Goal: Navigation & Orientation: Find specific page/section

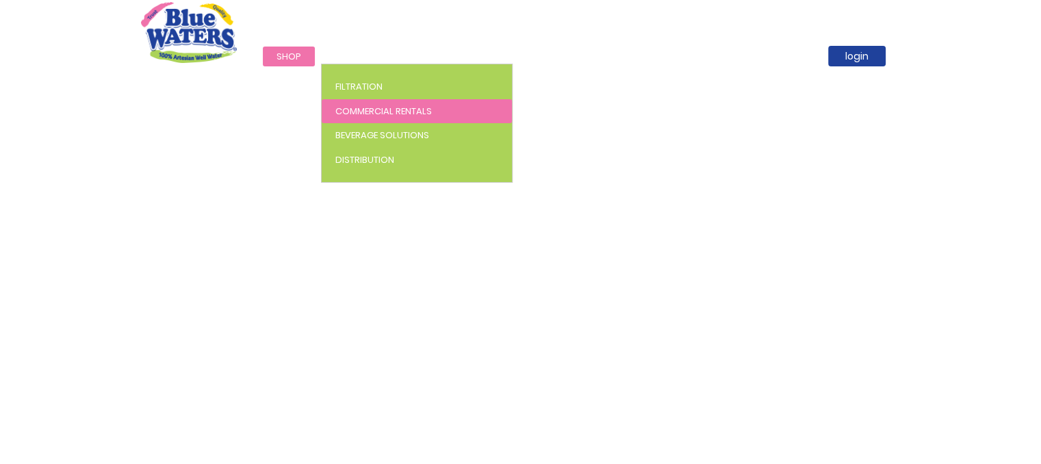
click at [377, 105] on span "Commercial Rentals" at bounding box center [383, 111] width 96 height 13
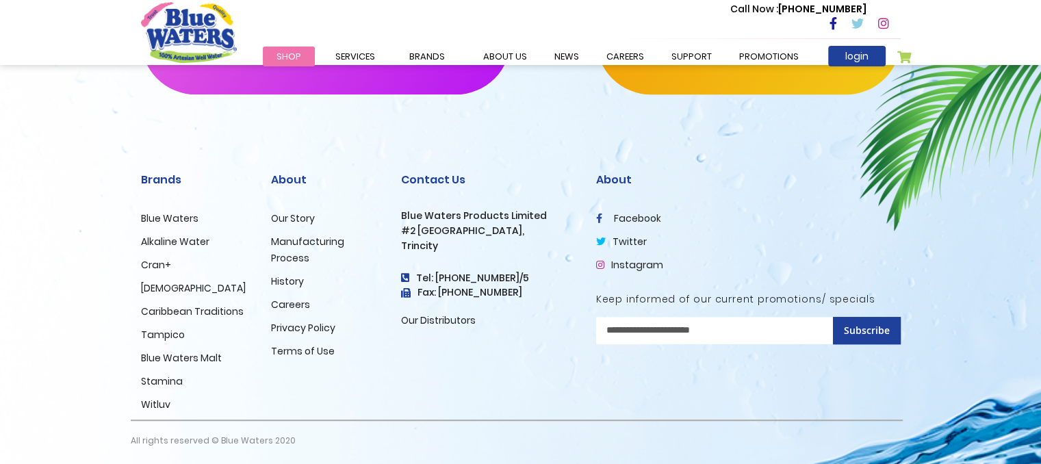
scroll to position [892, 0]
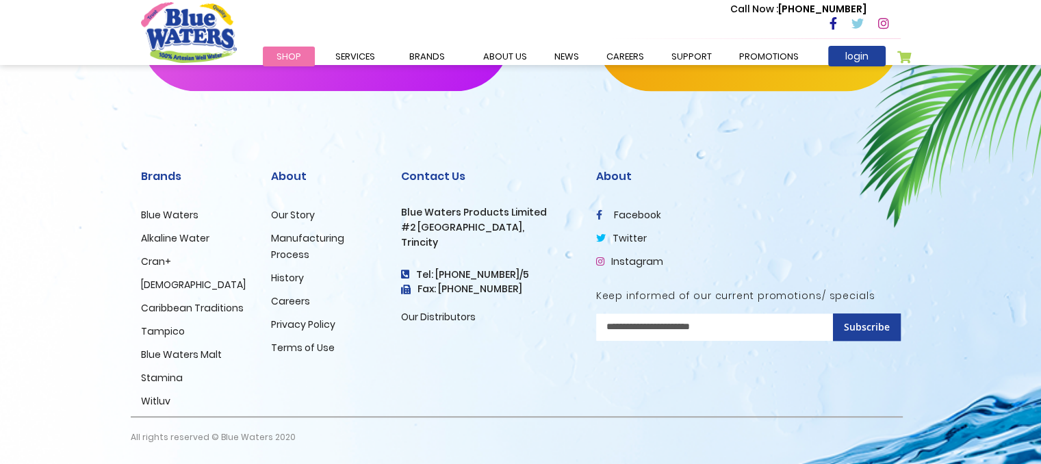
click at [296, 231] on link "Manufacturing Process" at bounding box center [307, 246] width 73 height 30
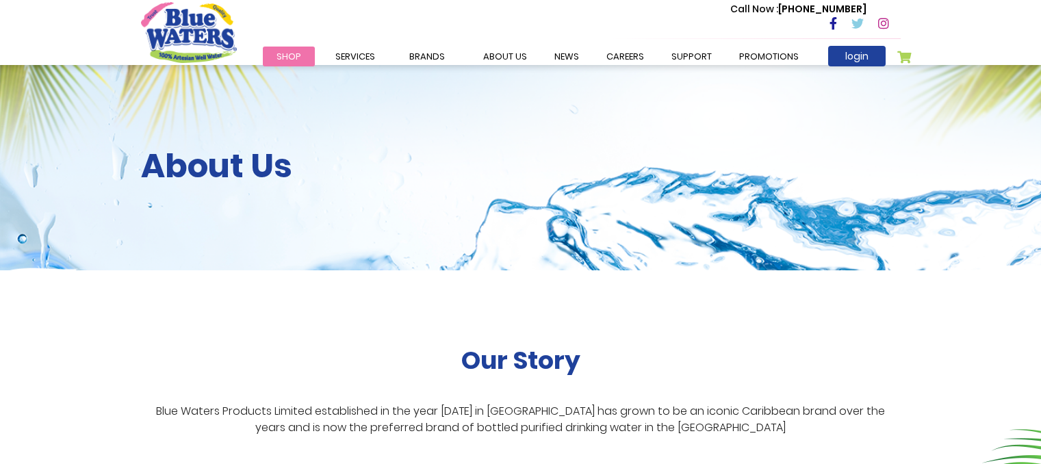
scroll to position [1571, 0]
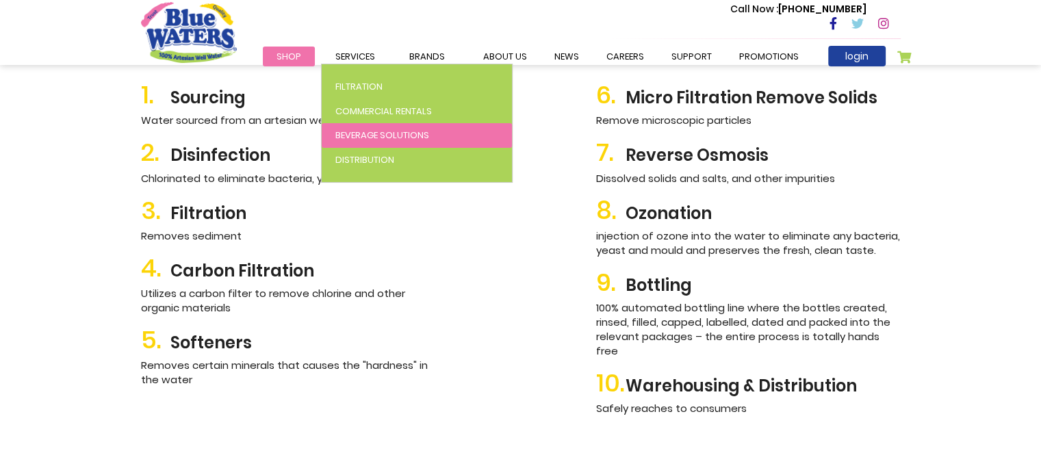
click at [395, 135] on span "Beverage Solutions" at bounding box center [382, 135] width 94 height 13
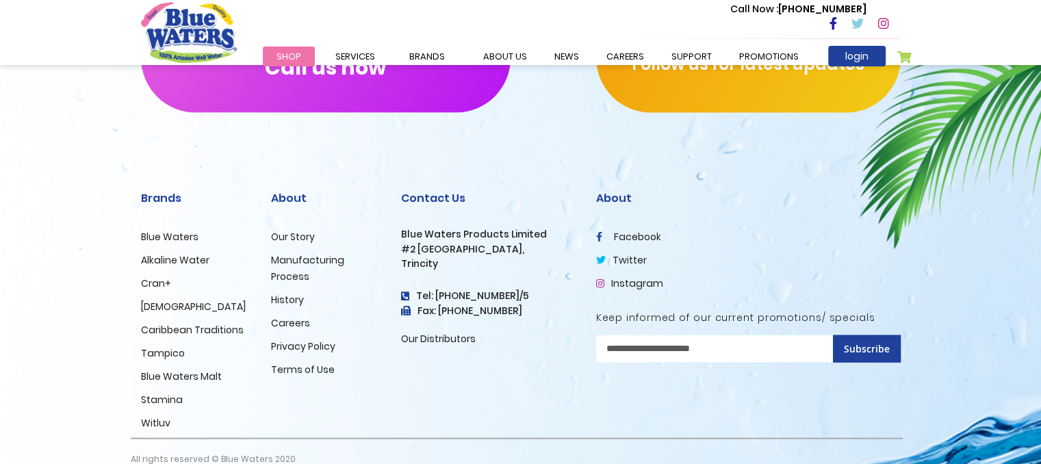
scroll to position [2830, 0]
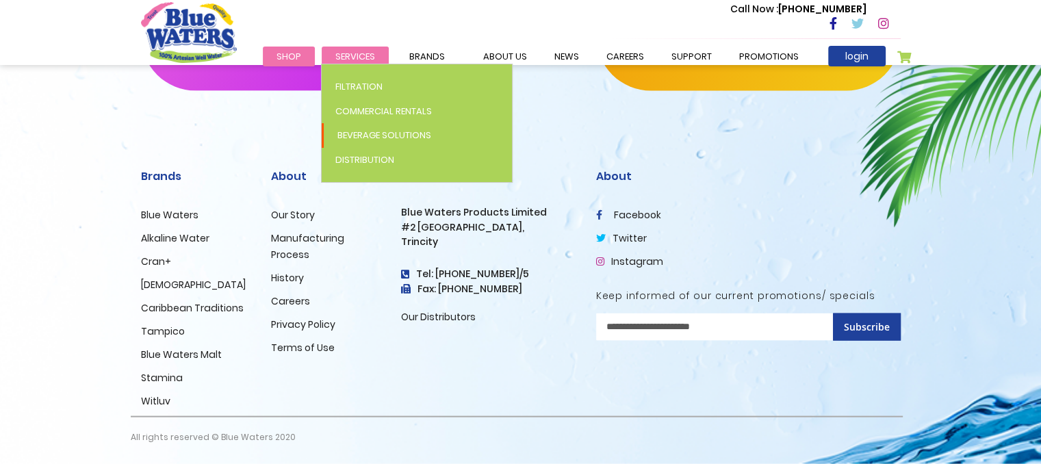
click at [356, 57] on span "Services" at bounding box center [355, 56] width 40 height 13
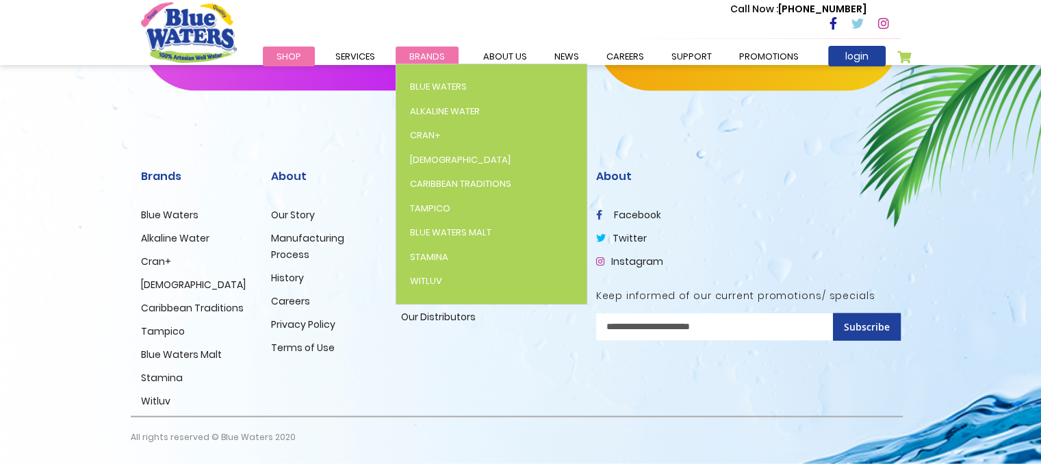
click at [399, 57] on link "Brands" at bounding box center [426, 57] width 63 height 20
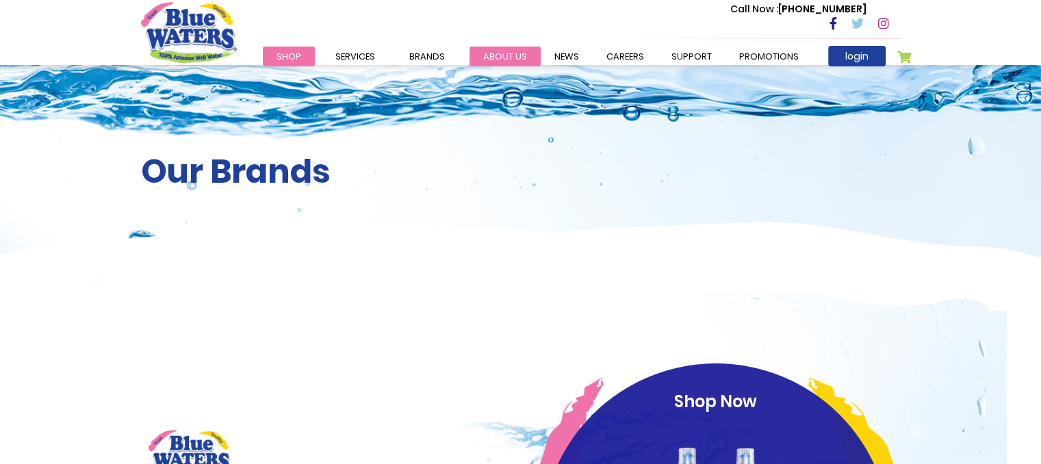
click at [520, 51] on link "about us" at bounding box center [504, 57] width 71 height 20
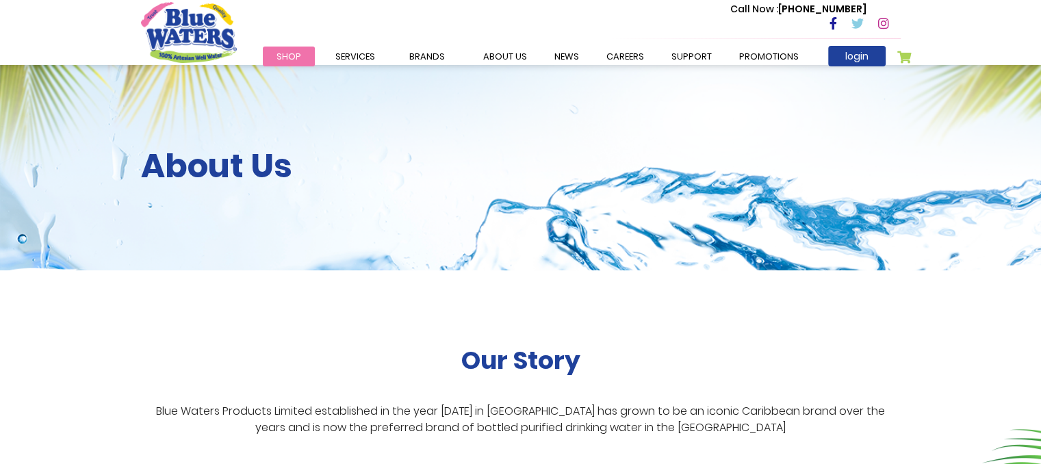
click at [631, 66] on div "About Us" at bounding box center [520, 167] width 1041 height 205
click at [621, 52] on link "careers" at bounding box center [624, 57] width 65 height 20
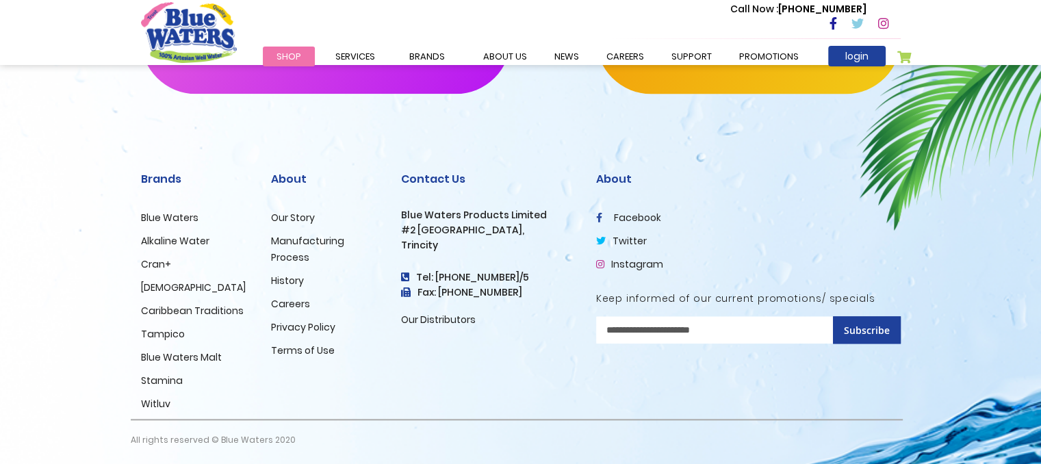
scroll to position [1431, 0]
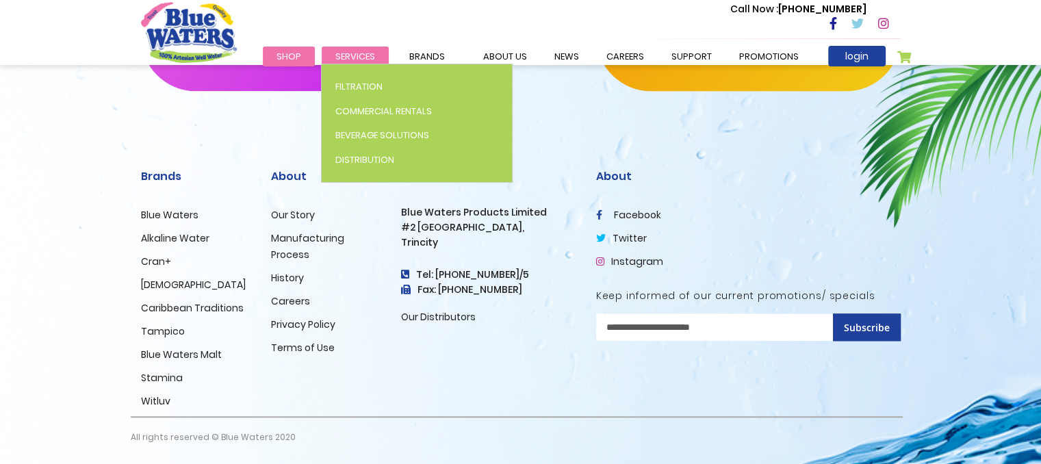
click at [344, 55] on span "Services" at bounding box center [355, 56] width 40 height 13
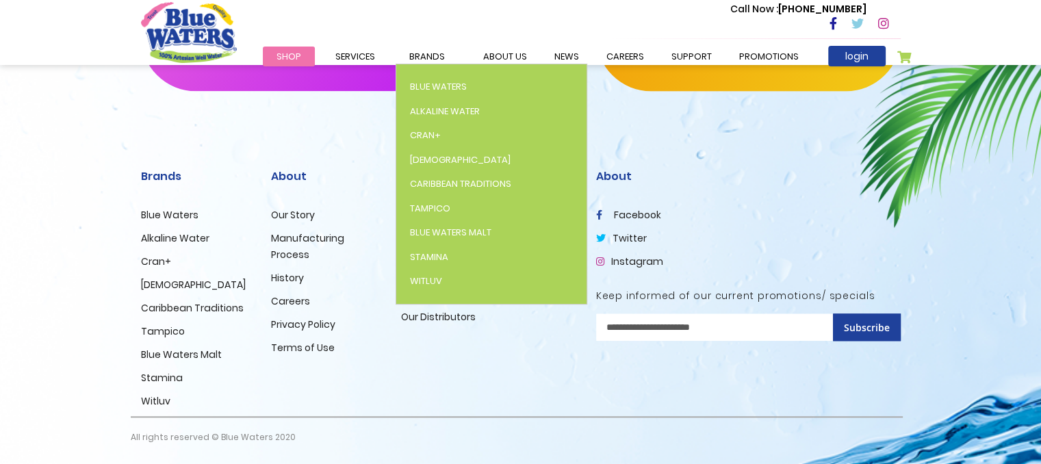
drag, startPoint x: 421, startPoint y: 64, endPoint x: 430, endPoint y: 62, distance: 9.1
click at [430, 62] on ul "Shop Services Filtration Commercial Rentals Beverage Solutions Distribution Bra…" at bounding box center [360, 56] width 207 height 16
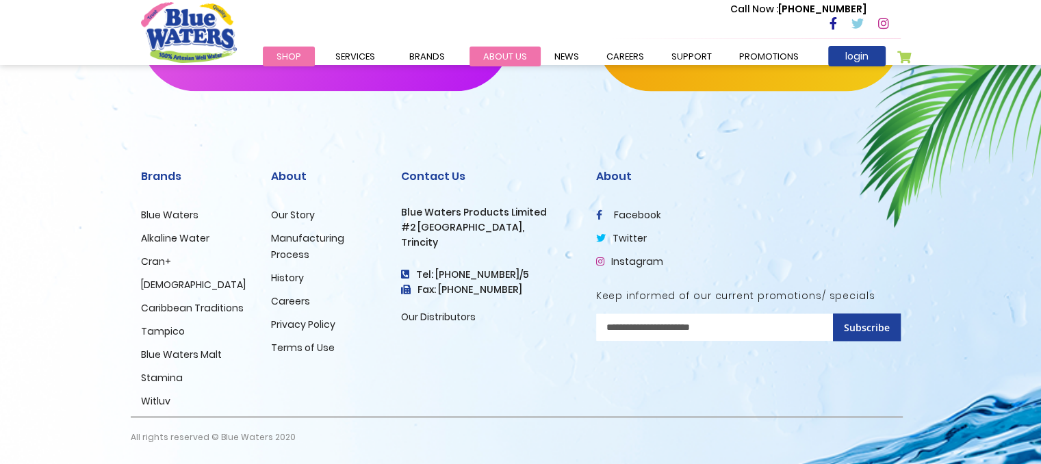
click at [518, 57] on link "about us" at bounding box center [504, 57] width 71 height 20
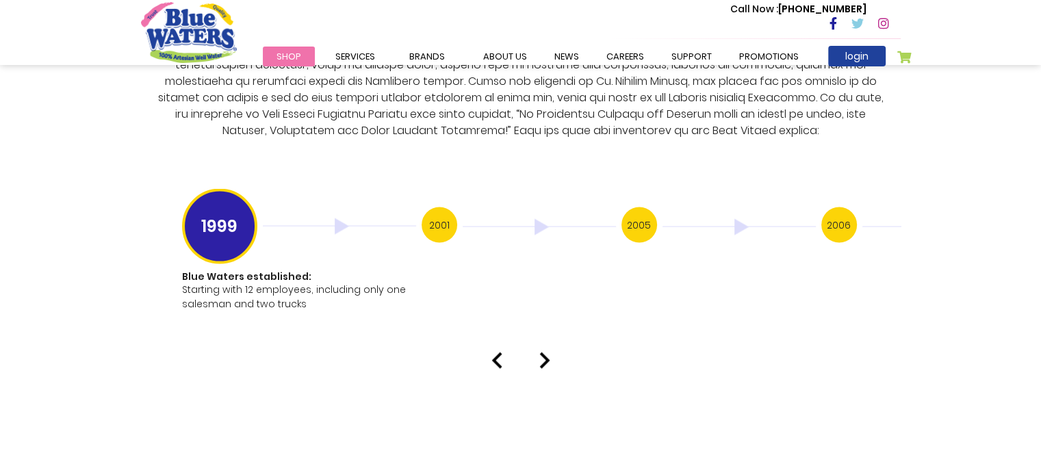
scroll to position [2691, 0]
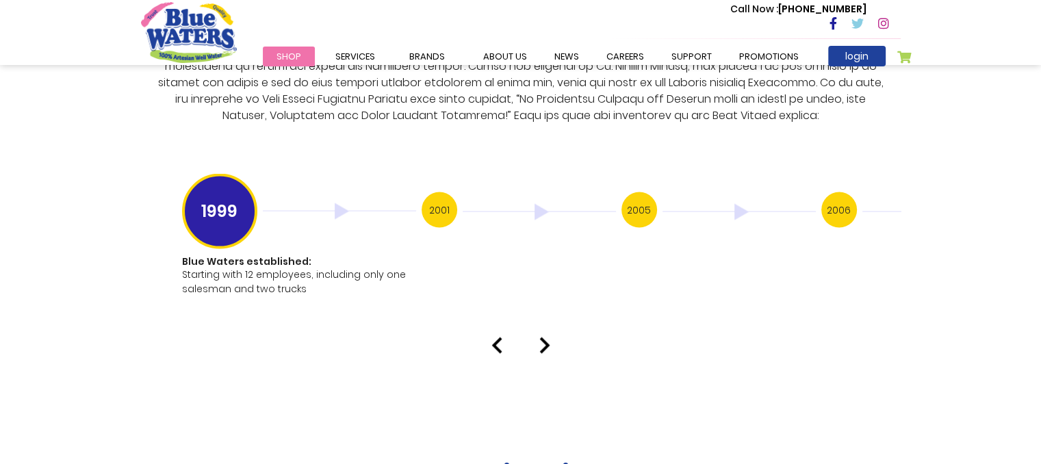
click at [443, 197] on h3 "2001" at bounding box center [439, 210] width 36 height 36
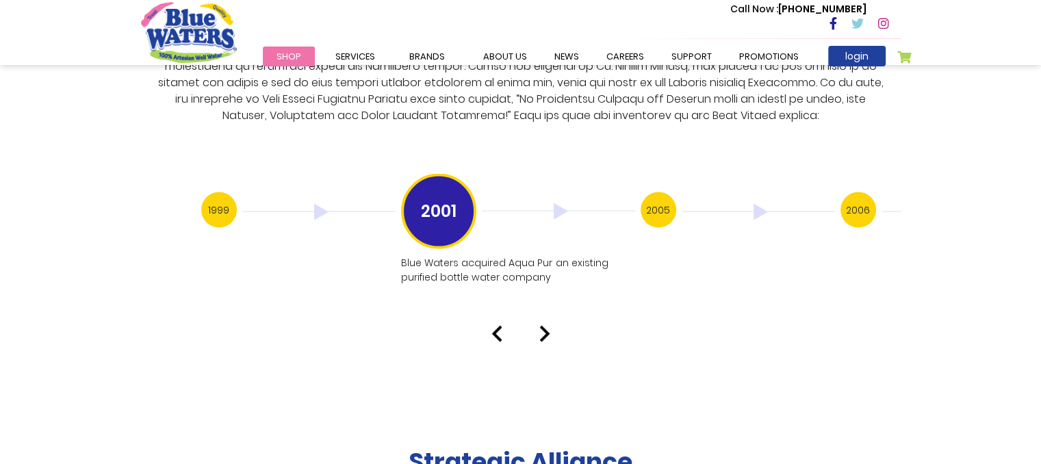
click at [198, 208] on div "1999 Blue Waters established: Starting with 12 employees, including only one sa…" at bounding box center [520, 241] width 759 height 99
click at [234, 192] on h3 "1999" at bounding box center [219, 210] width 36 height 36
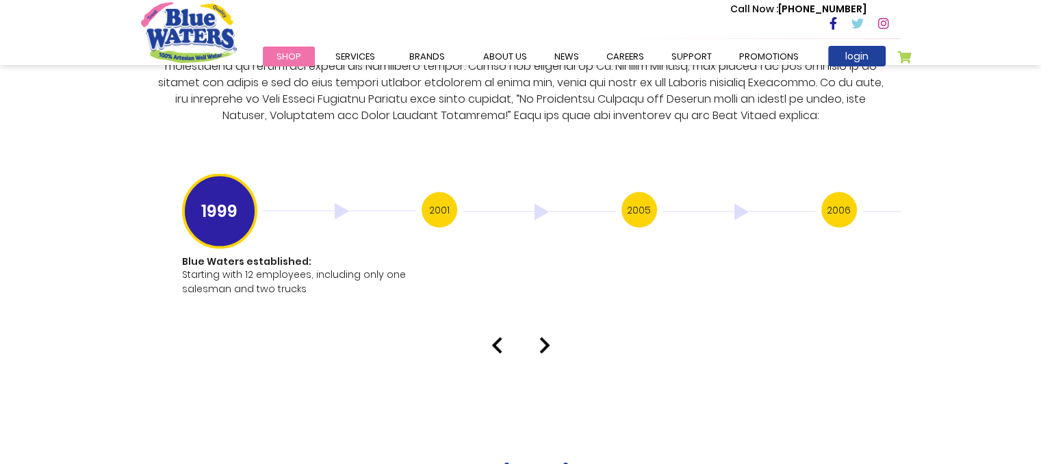
click at [428, 200] on h3 "2001" at bounding box center [439, 210] width 36 height 36
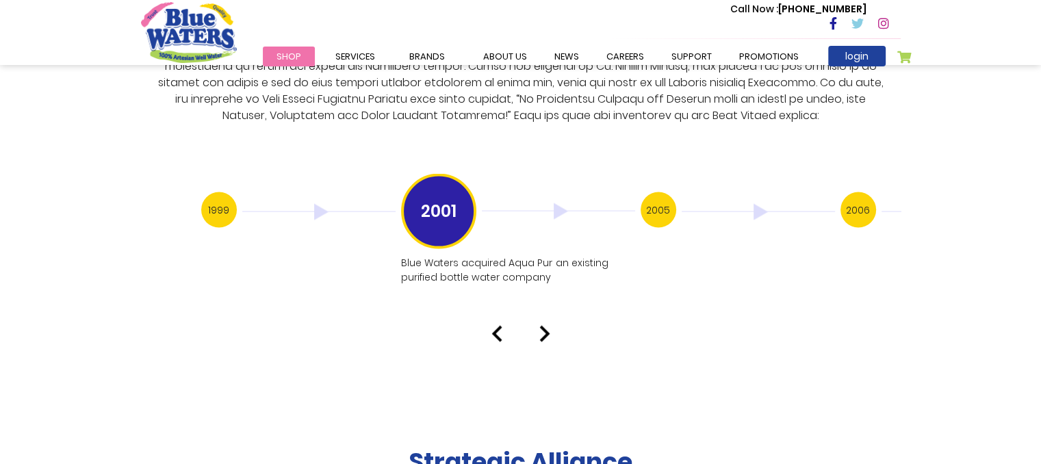
click at [658, 198] on h3 "2005" at bounding box center [658, 210] width 36 height 36
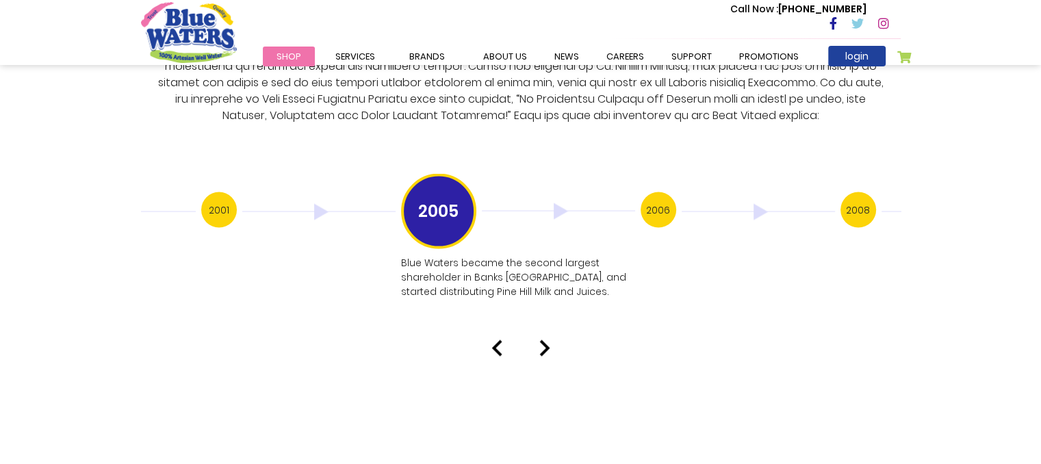
click at [662, 205] on h3 "2006" at bounding box center [658, 210] width 36 height 36
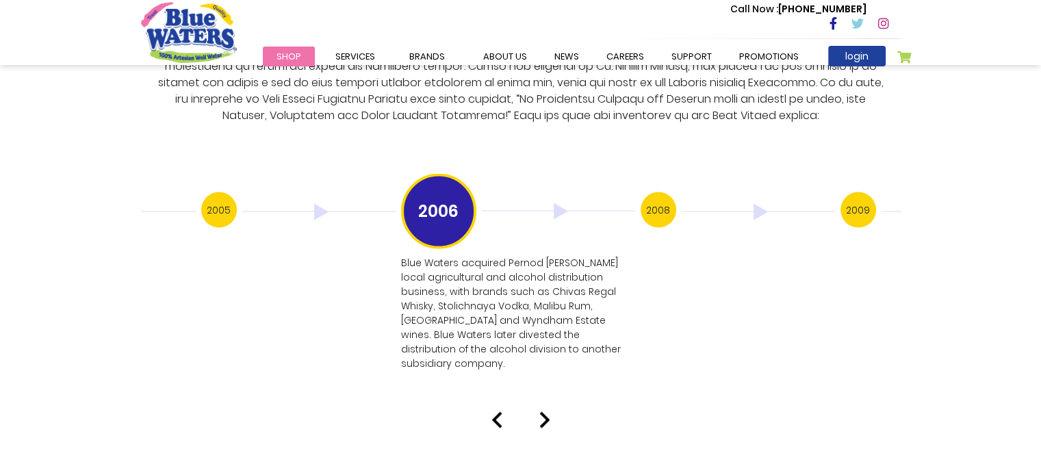
click at [662, 205] on h3 "2008" at bounding box center [658, 210] width 36 height 36
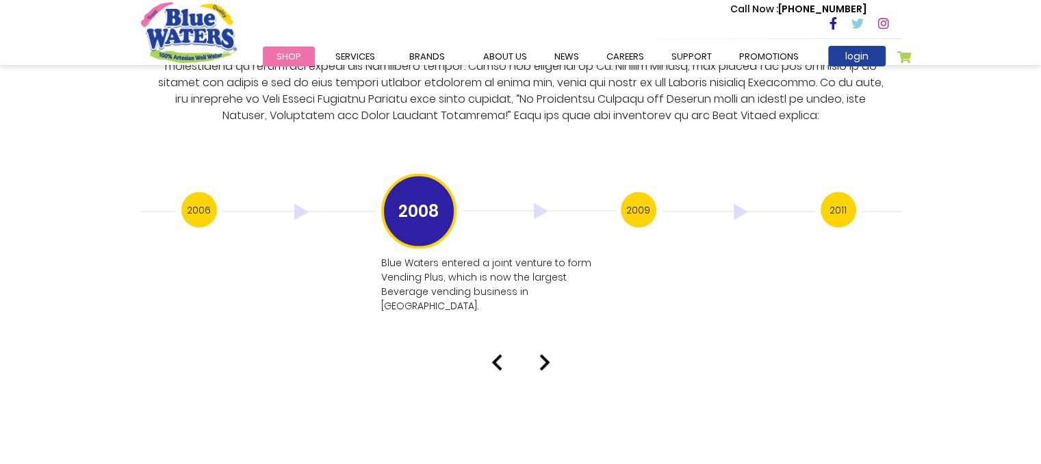
click at [615, 205] on img at bounding box center [538, 211] width 153 height 16
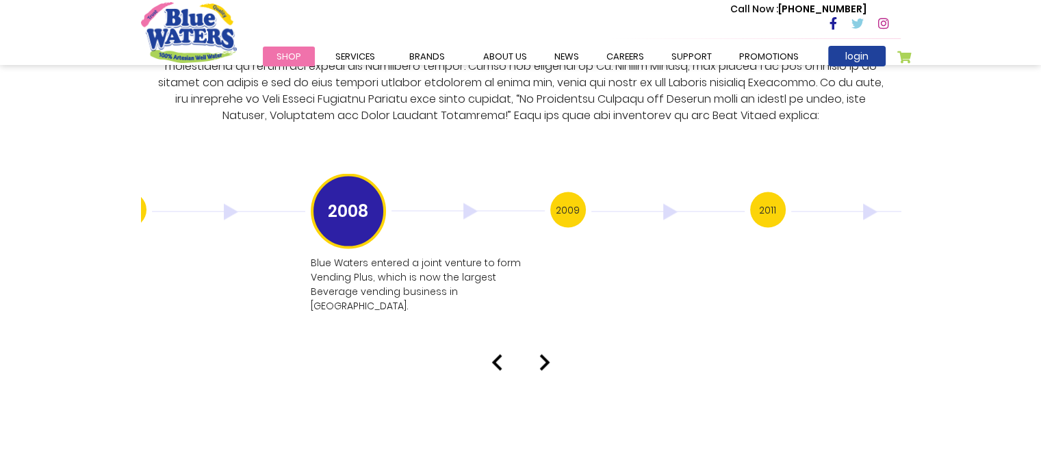
drag, startPoint x: 662, startPoint y: 205, endPoint x: 583, endPoint y: 192, distance: 80.3
click at [583, 192] on h3 "2009" at bounding box center [568, 210] width 36 height 36
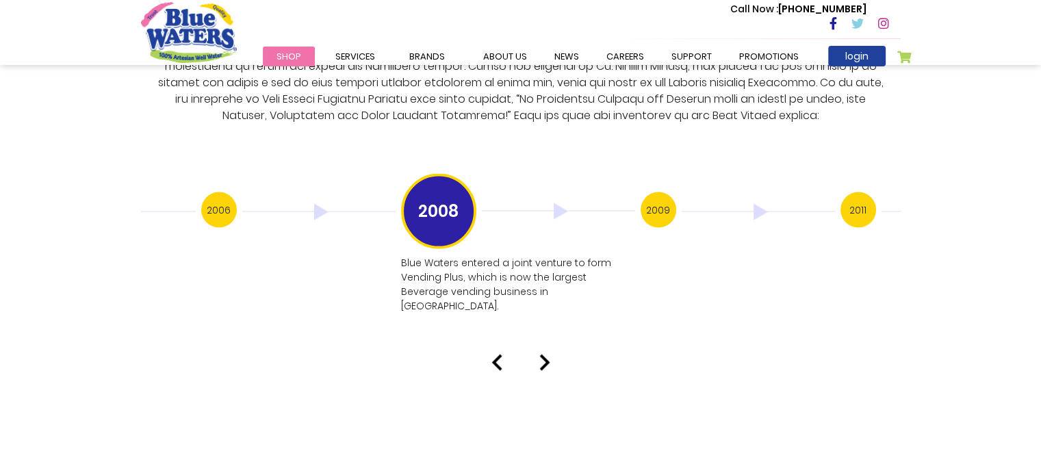
click at [237, 194] on div "2006" at bounding box center [301, 211] width 200 height 39
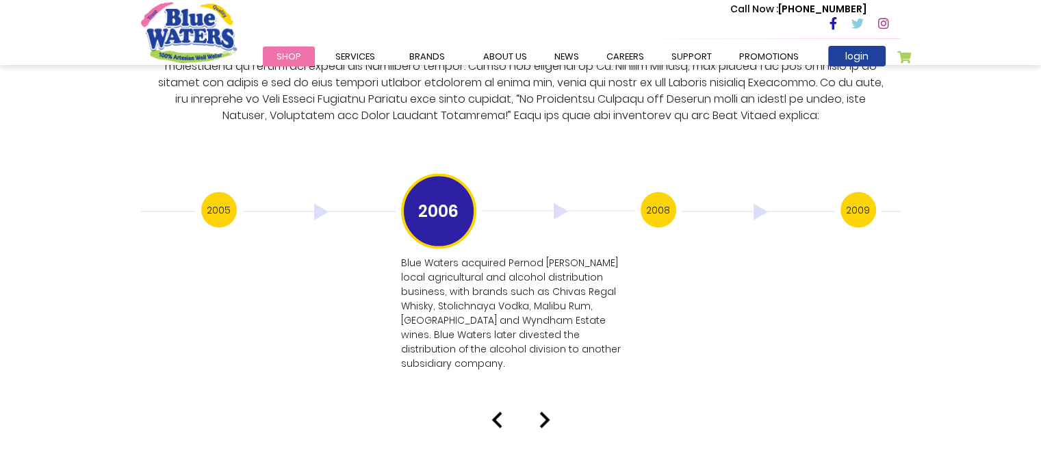
click at [541, 412] on img at bounding box center [544, 420] width 11 height 16
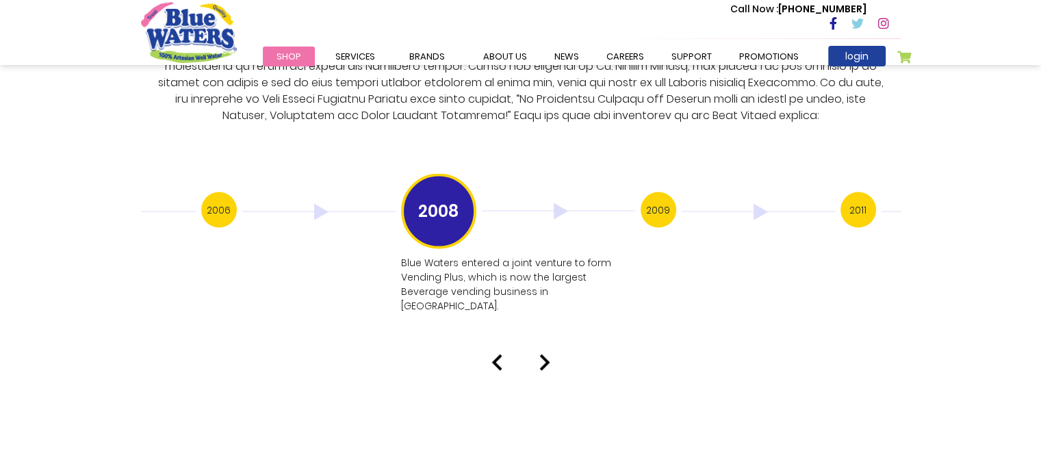
click at [539, 354] on link at bounding box center [544, 362] width 11 height 16
click at [545, 354] on img at bounding box center [544, 362] width 11 height 16
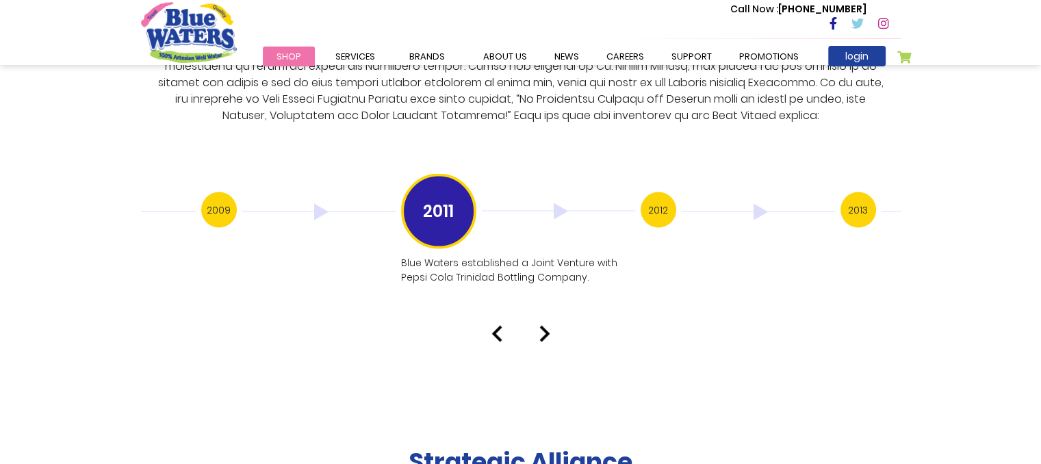
click at [543, 326] on img at bounding box center [544, 334] width 11 height 16
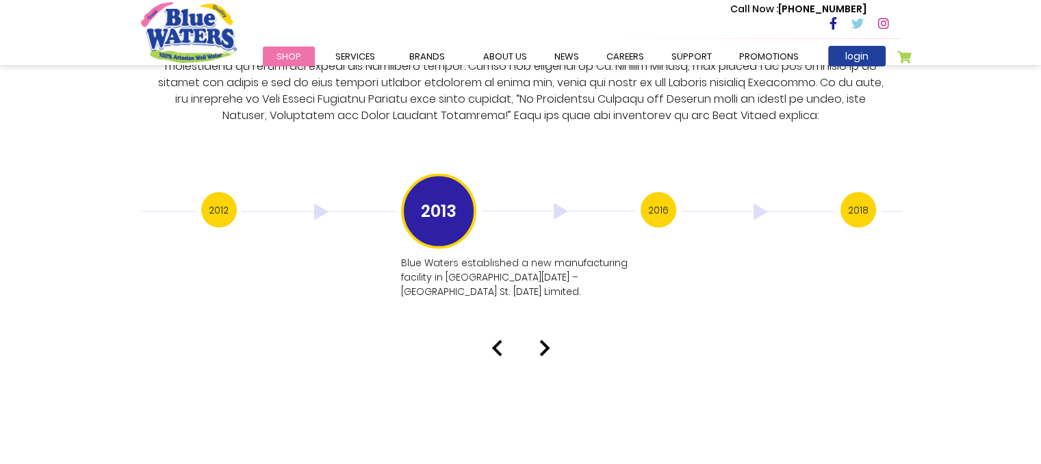
click at [543, 340] on img at bounding box center [544, 348] width 11 height 16
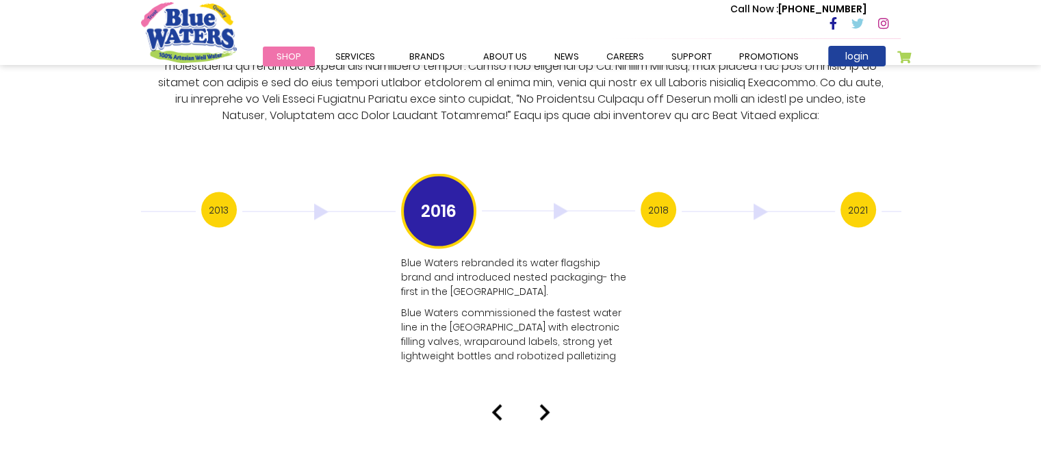
click at [542, 404] on img at bounding box center [544, 412] width 11 height 16
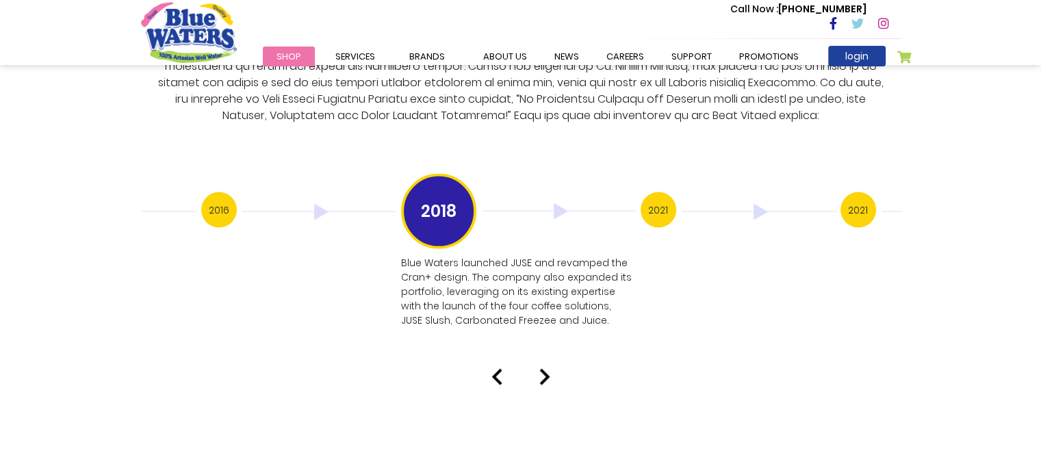
click at [538, 369] on div at bounding box center [521, 377] width 780 height 16
click at [539, 369] on img at bounding box center [544, 377] width 11 height 16
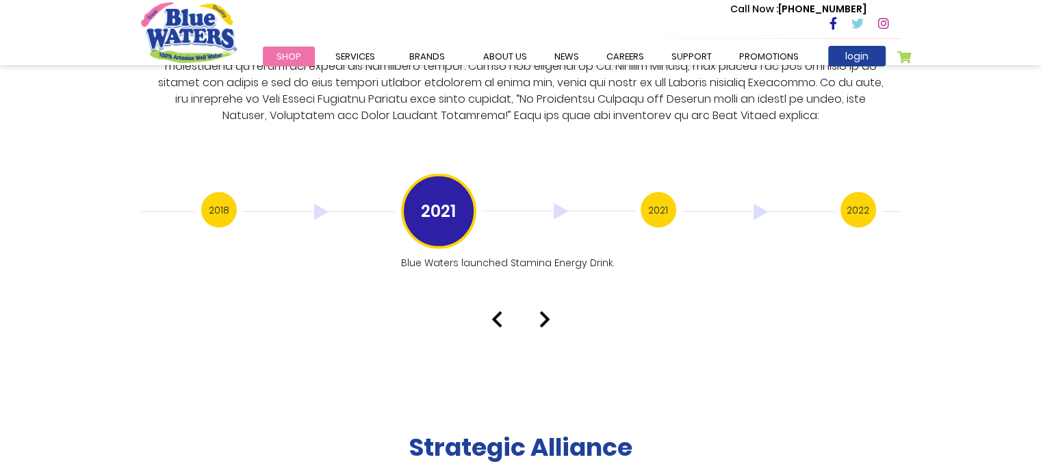
click at [545, 311] on img at bounding box center [544, 319] width 11 height 16
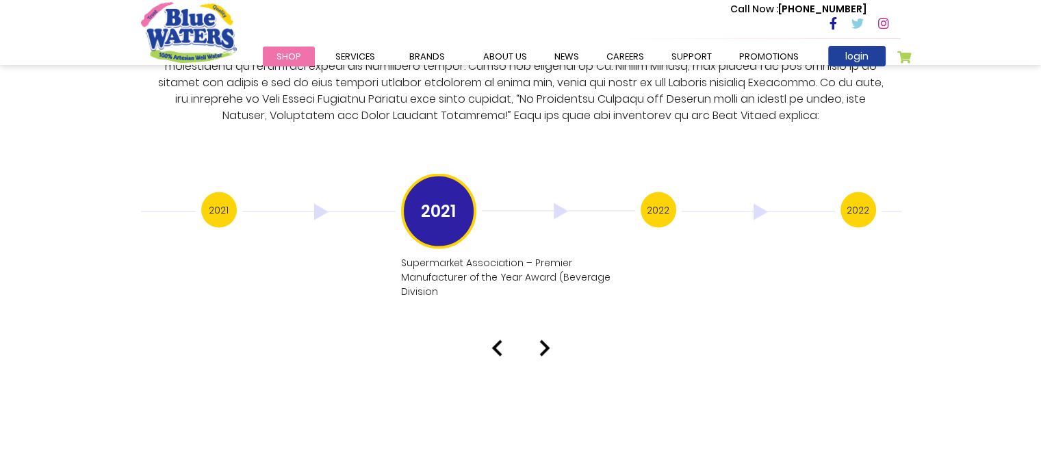
click at [542, 340] on img at bounding box center [544, 348] width 11 height 16
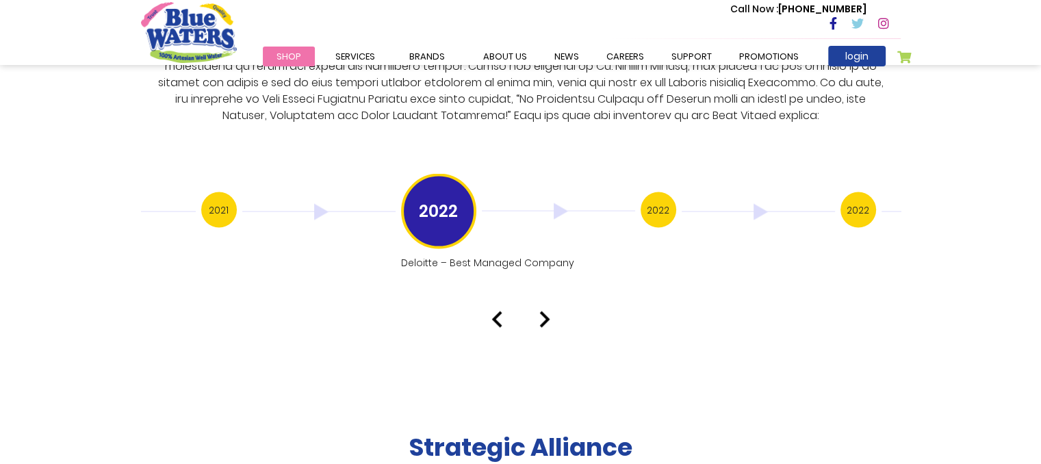
click at [546, 311] on img at bounding box center [544, 319] width 11 height 16
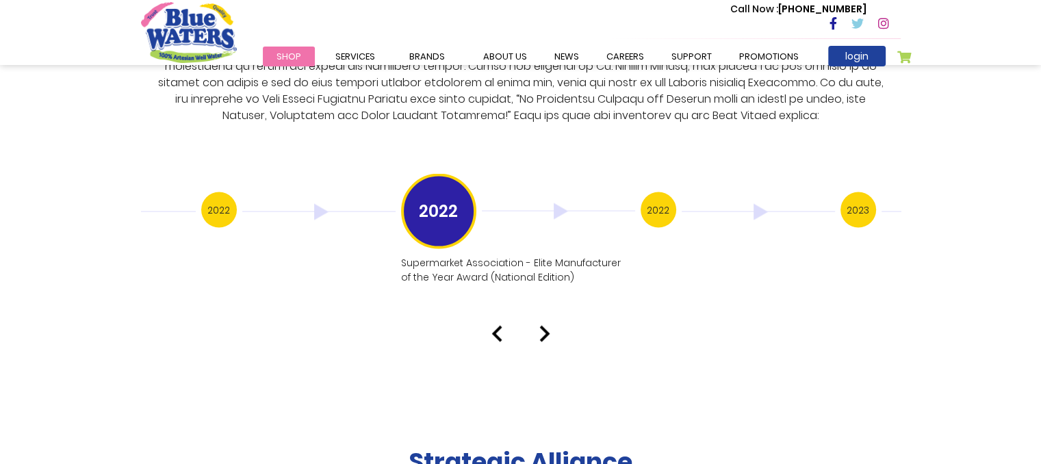
click at [546, 302] on div "Our History 1999 Blue Waters established: Starting with 12 employees, including…" at bounding box center [520, 74] width 1041 height 536
click at [544, 310] on div "Our History 1999 Blue Waters established: Starting with 12 employees, including…" at bounding box center [520, 74] width 1041 height 536
click at [543, 326] on img at bounding box center [544, 334] width 11 height 16
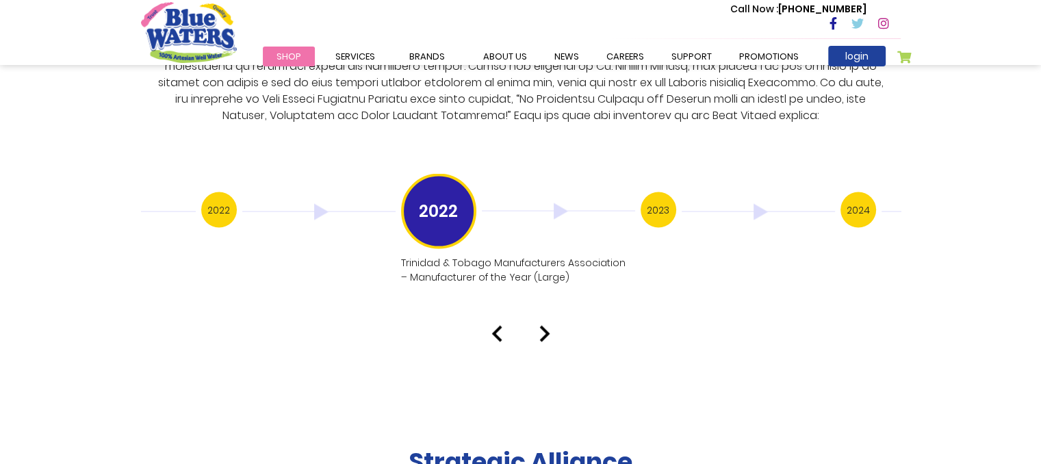
click at [543, 326] on img at bounding box center [544, 334] width 11 height 16
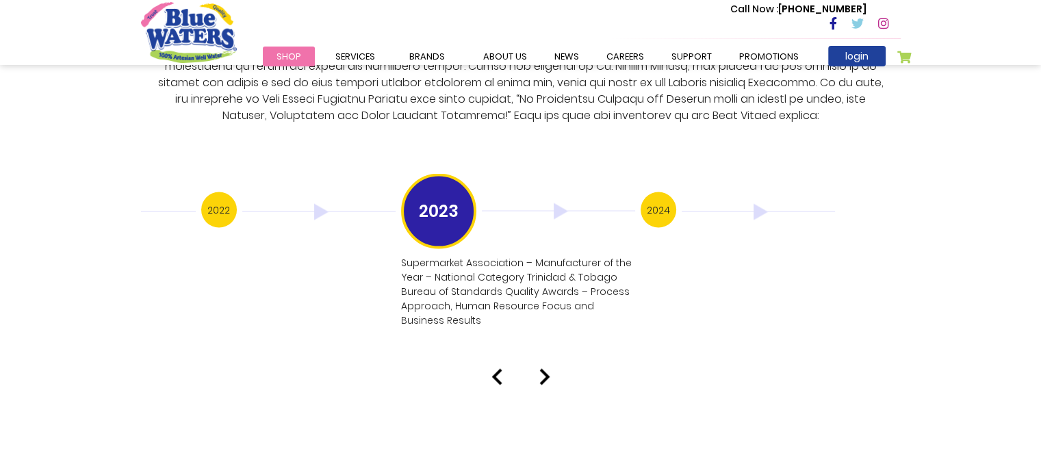
click at [543, 351] on div "Our History 1999 Blue Waters established: Starting with 12 employees, including…" at bounding box center [520, 95] width 1041 height 579
drag, startPoint x: 543, startPoint y: 351, endPoint x: 543, endPoint y: 358, distance: 6.9
click at [543, 358] on div "Our History 1999 Blue Waters established: Starting with 12 employees, including…" at bounding box center [520, 95] width 1041 height 579
click at [543, 369] on img at bounding box center [544, 377] width 11 height 16
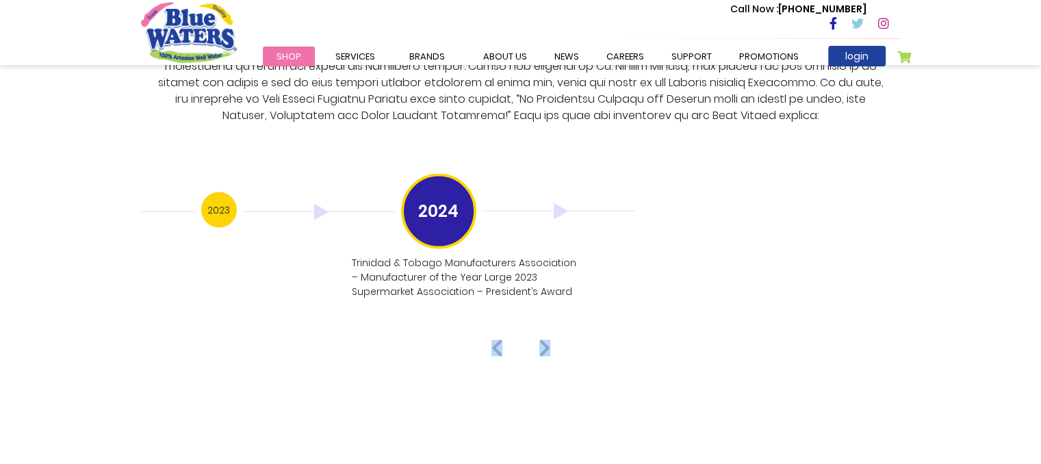
click at [545, 340] on img at bounding box center [544, 348] width 11 height 16
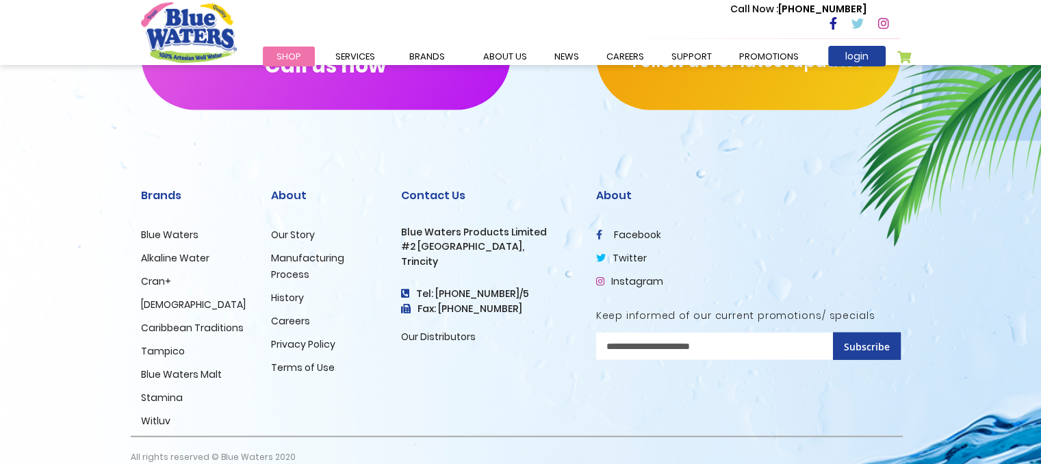
scroll to position [3400, 0]
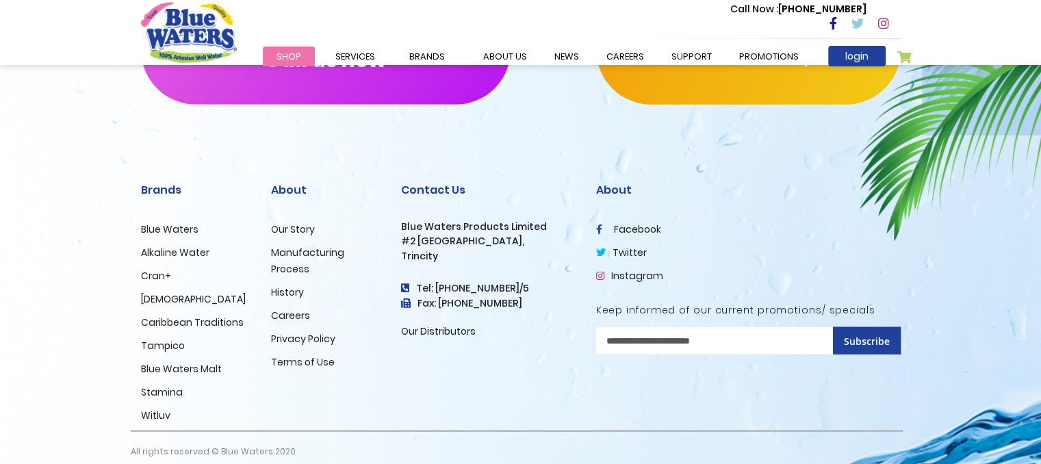
click at [154, 408] on link "Witluv" at bounding box center [155, 415] width 29 height 14
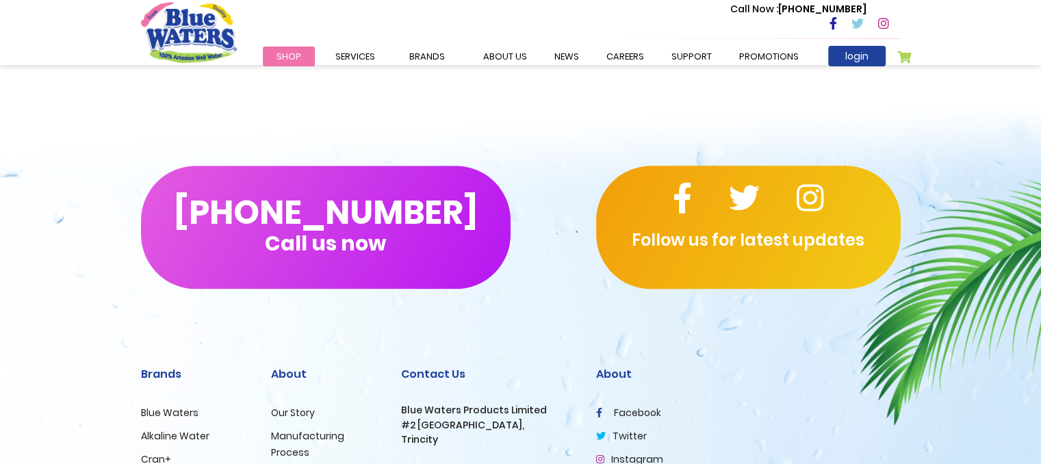
scroll to position [1623, 0]
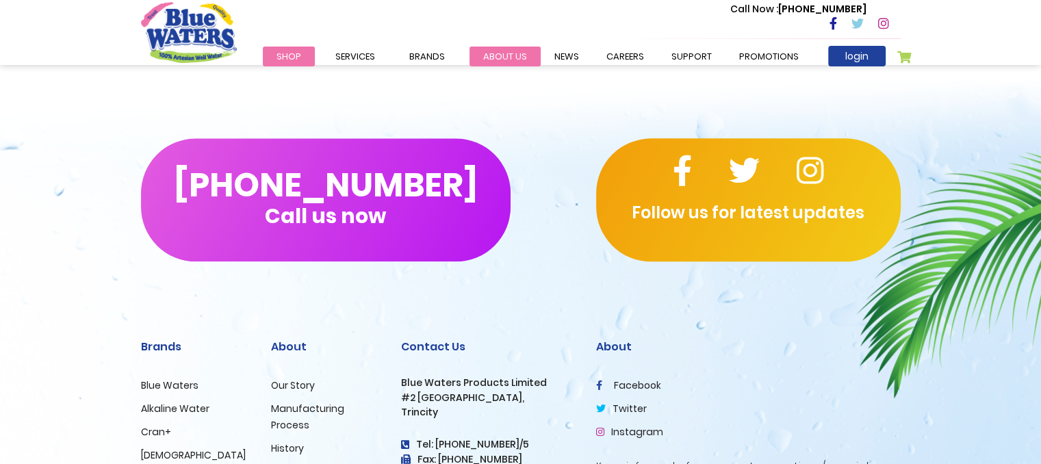
click at [504, 58] on link "about us" at bounding box center [504, 57] width 71 height 20
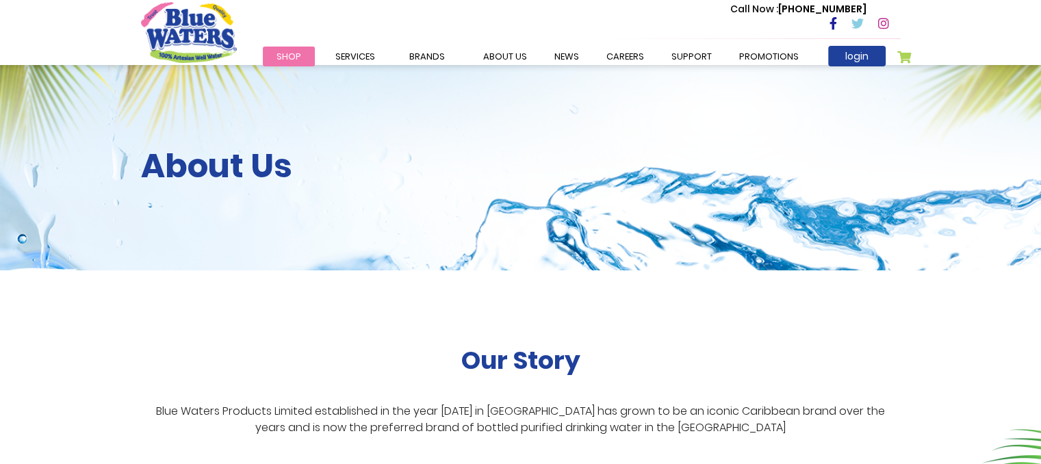
click at [1029, 47] on header "Toggle Nav Call Now : [PHONE_NUMBER] Menu Shop Services Filtration Commercial R…" at bounding box center [520, 32] width 1041 height 65
click at [1029, 47] on header "Toggle Nav Call Now : (868) 640-8824 Menu Shop Services Filtration Commercial R…" at bounding box center [520, 32] width 1041 height 65
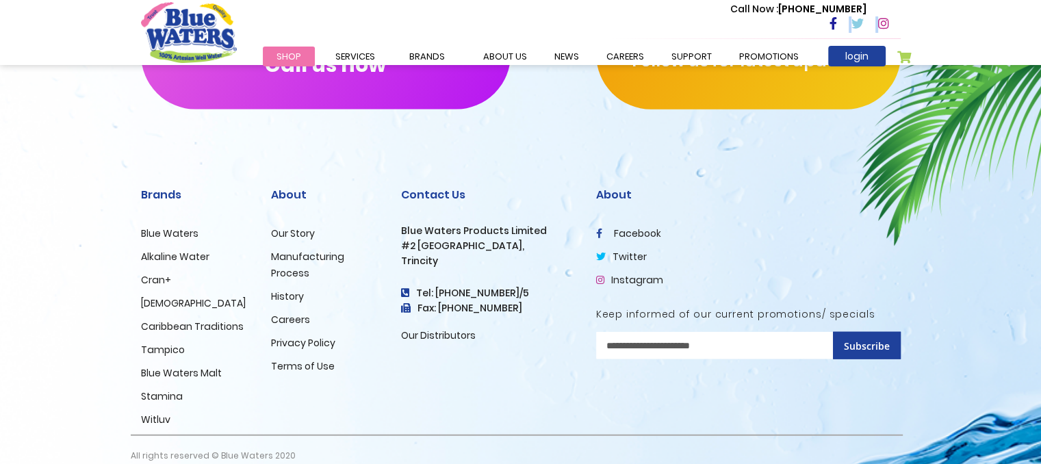
scroll to position [3397, 0]
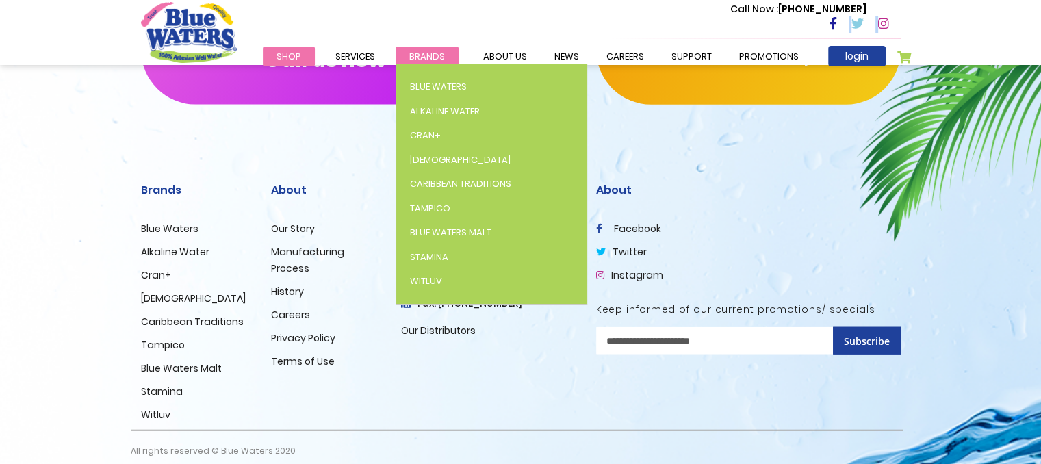
click at [416, 52] on span "Brands" at bounding box center [427, 56] width 36 height 13
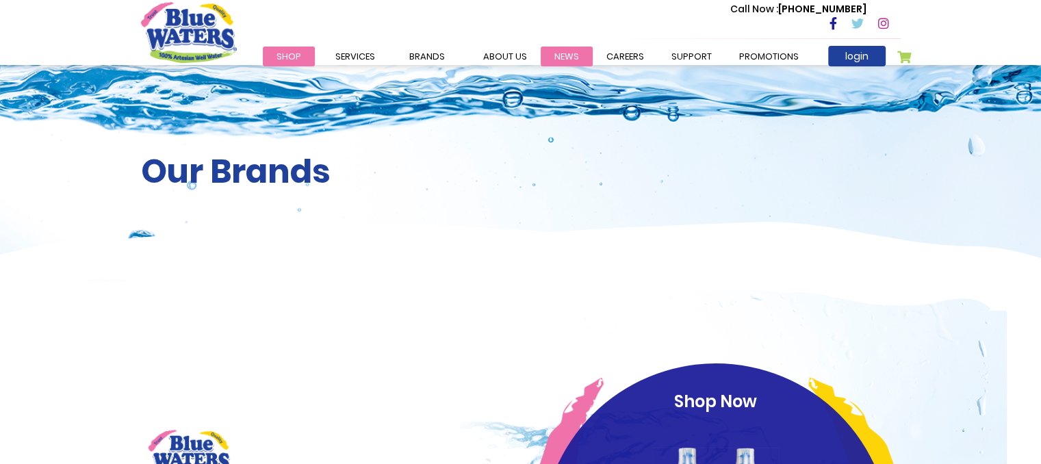
click at [551, 53] on link "News" at bounding box center [566, 57] width 52 height 20
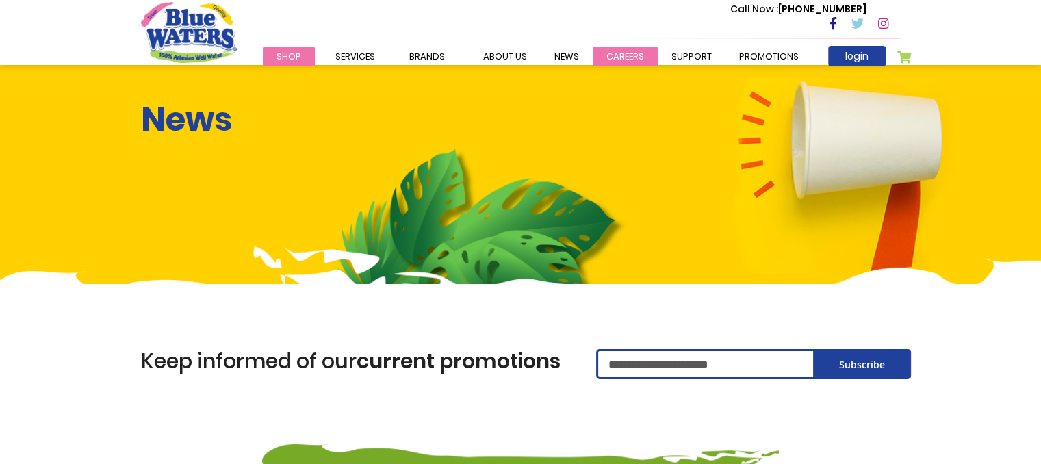
click at [615, 57] on link "careers" at bounding box center [624, 57] width 65 height 20
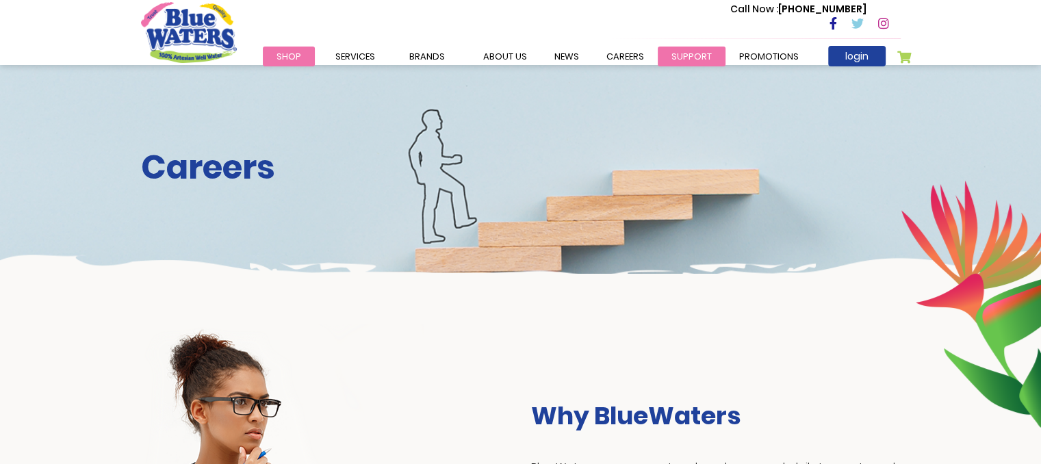
click at [706, 53] on link "support" at bounding box center [691, 57] width 68 height 20
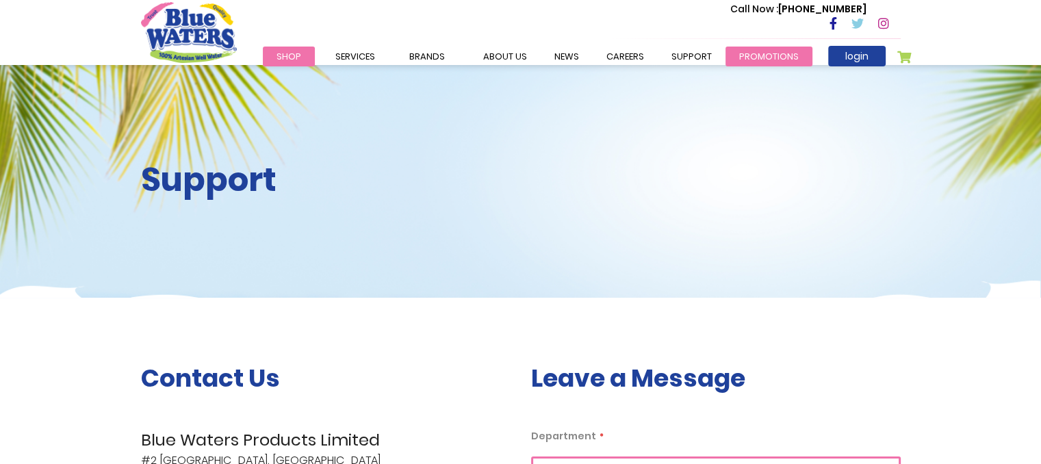
click at [750, 51] on link "Promotions" at bounding box center [768, 57] width 87 height 20
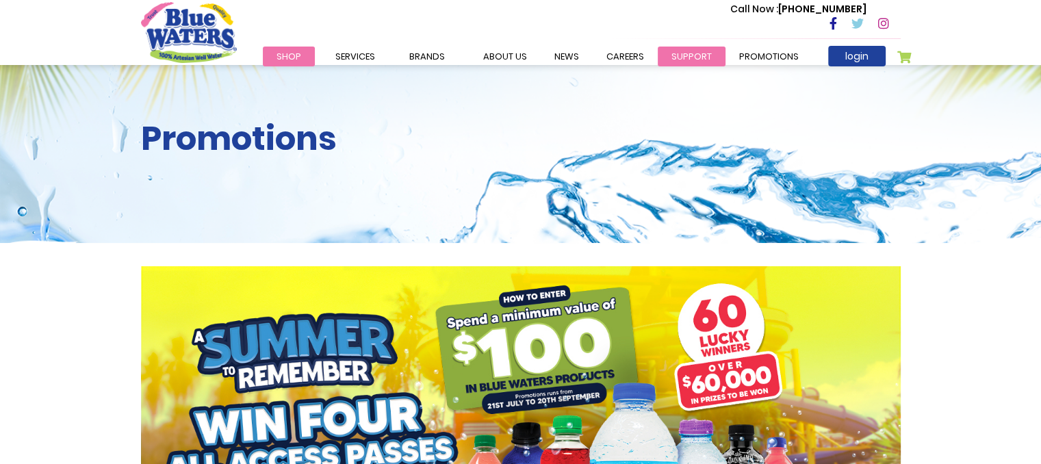
click at [704, 55] on link "support" at bounding box center [691, 57] width 68 height 20
